Goal: Task Accomplishment & Management: Use online tool/utility

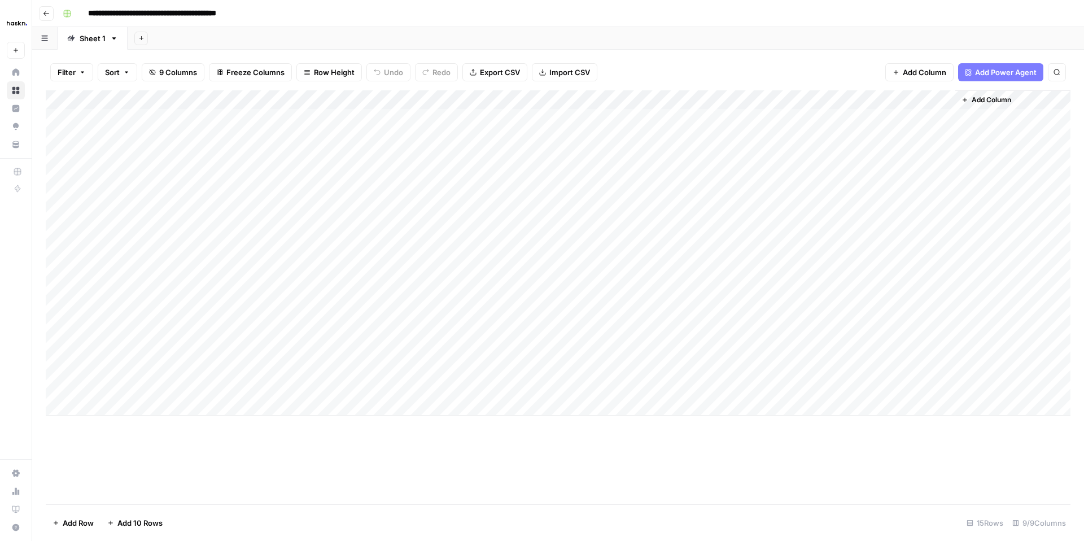
click at [209, 333] on div "Add Column" at bounding box center [558, 252] width 1025 height 325
click at [316, 350] on div "Add Column" at bounding box center [558, 252] width 1025 height 325
click at [313, 335] on div "Add Column" at bounding box center [558, 252] width 1025 height 325
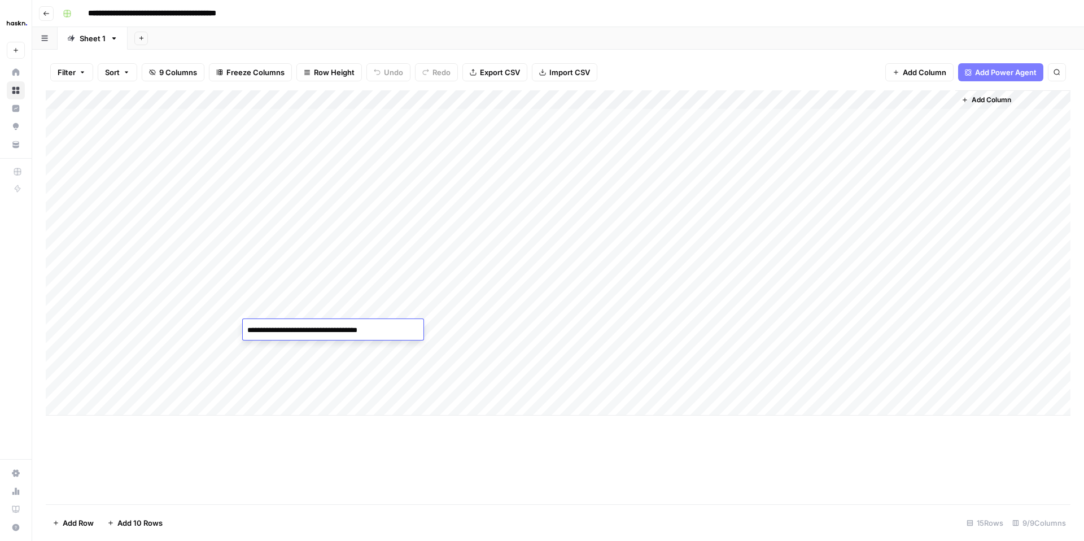
click at [387, 356] on div "Add Column" at bounding box center [558, 252] width 1025 height 325
click at [399, 331] on div "Add Column" at bounding box center [558, 252] width 1025 height 325
click at [399, 331] on textarea "**********" at bounding box center [440, 330] width 191 height 16
click at [404, 356] on div "Add Column" at bounding box center [558, 252] width 1025 height 325
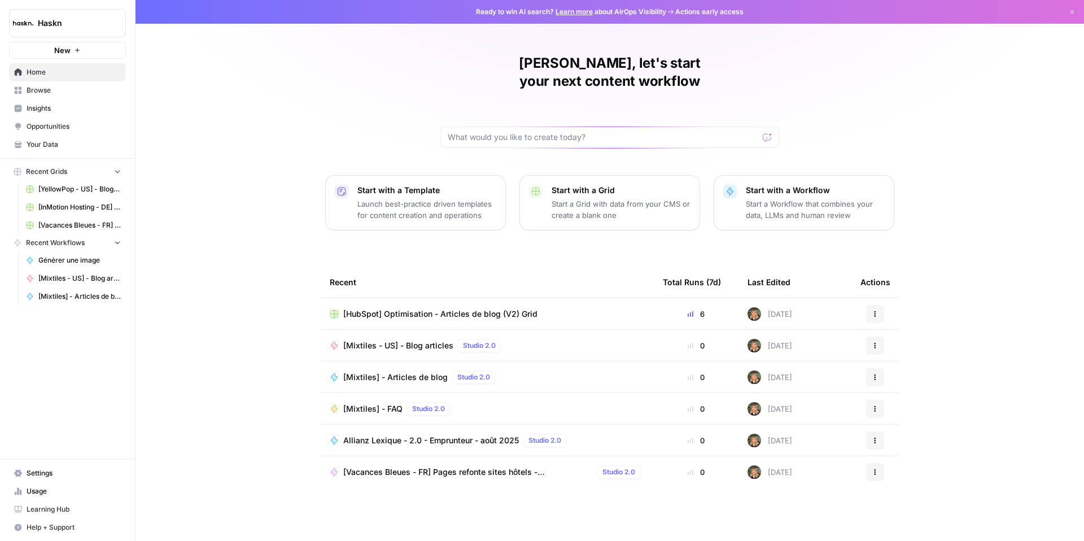
click at [406, 340] on span "[Mixtiles - US] - Blog articles" at bounding box center [398, 345] width 110 height 11
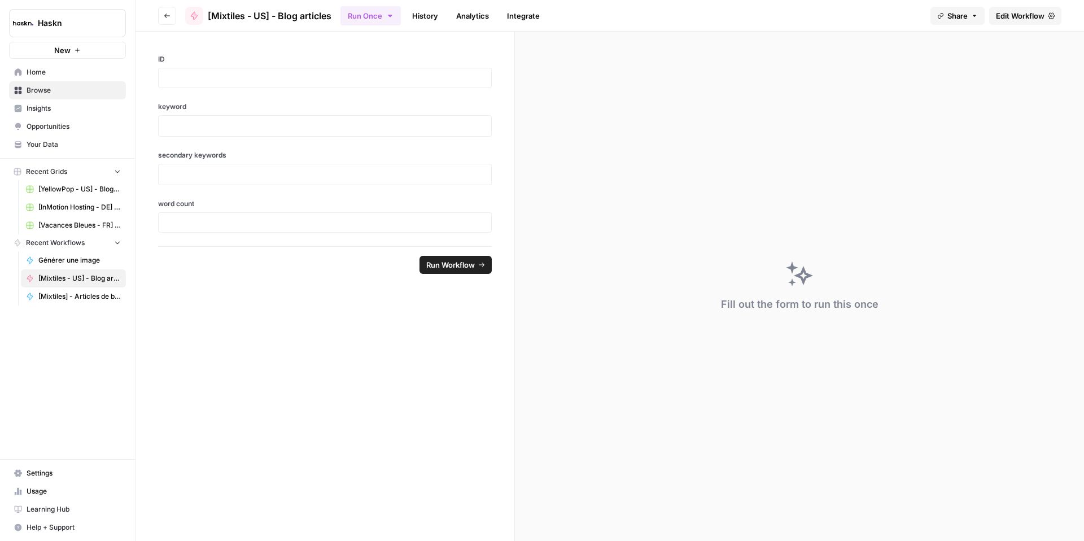
click at [162, 14] on button "Go back" at bounding box center [167, 16] width 18 height 18
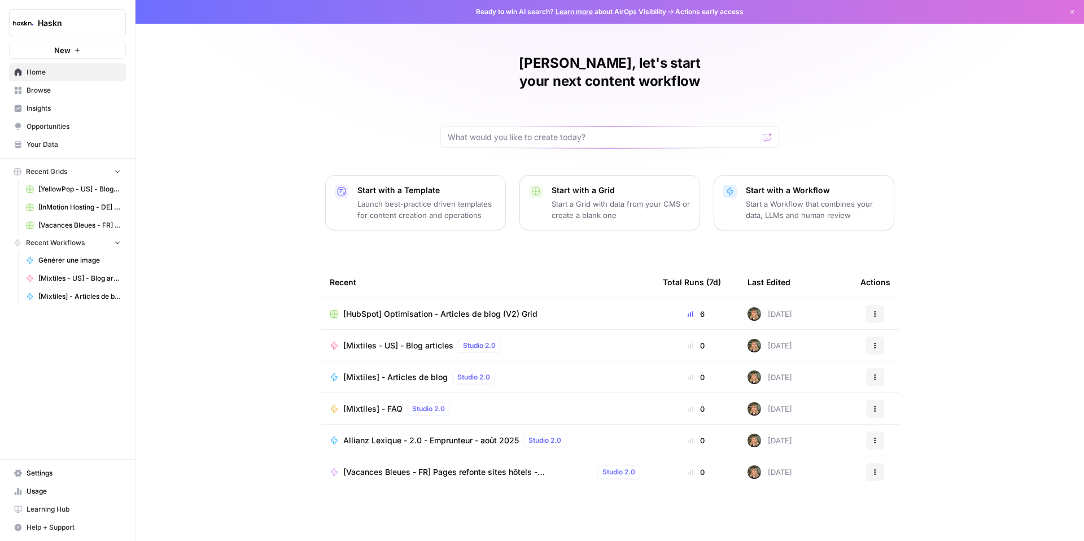
click at [391, 340] on span "[Mixtiles - US] - Blog articles" at bounding box center [398, 345] width 110 height 11
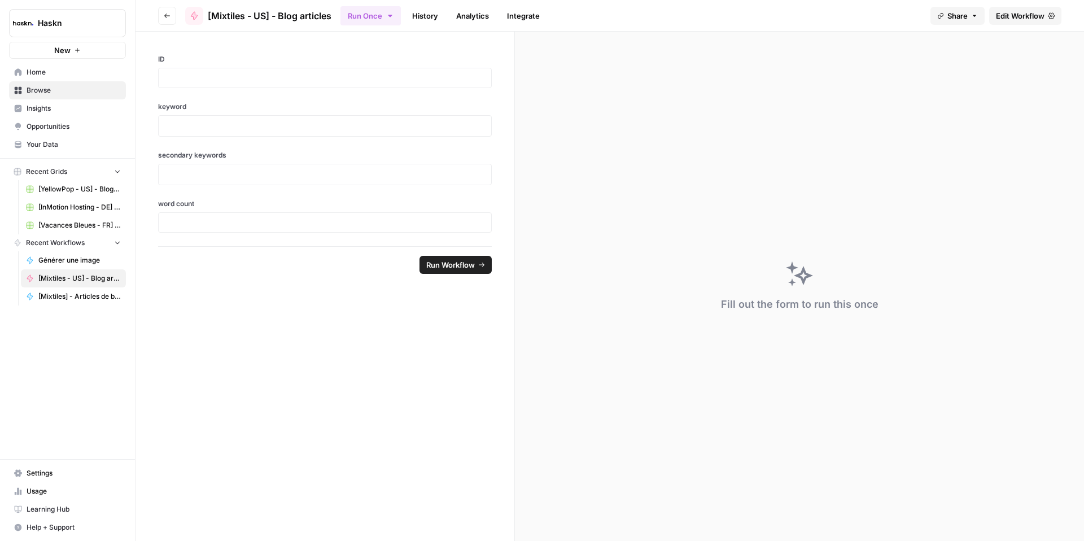
click at [993, 22] on link "Edit Workflow" at bounding box center [1026, 16] width 72 height 18
